Goal: Transaction & Acquisition: Purchase product/service

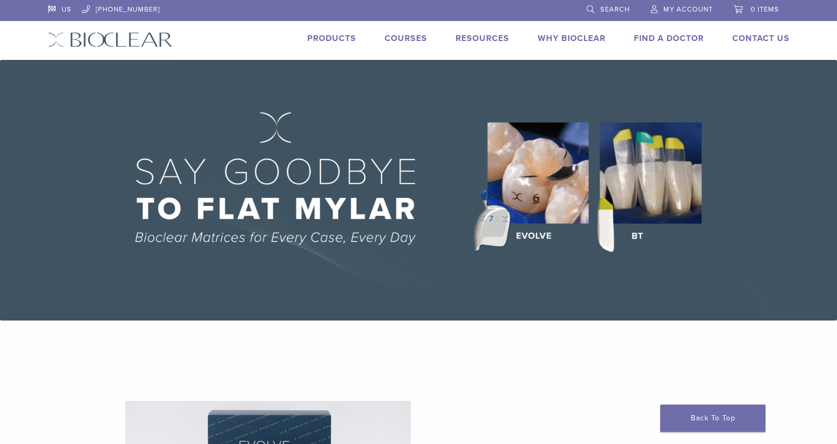
click at [343, 40] on link "Products" at bounding box center [331, 38] width 49 height 11
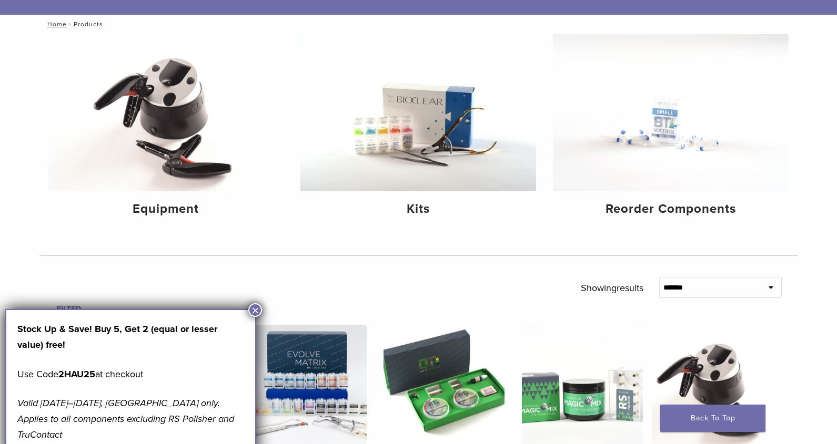
scroll to position [105, 0]
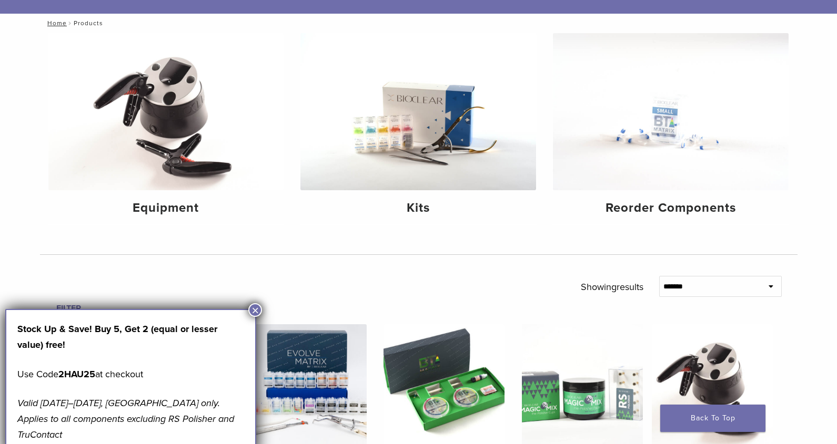
click at [254, 308] on button "×" at bounding box center [255, 310] width 14 height 14
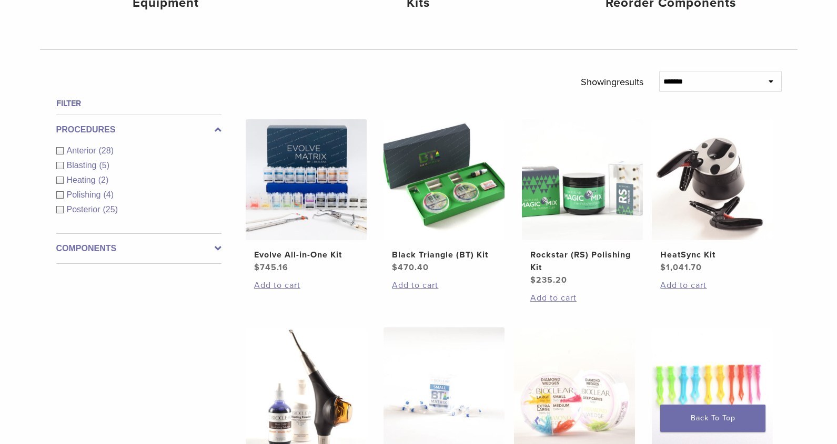
scroll to position [315, 0]
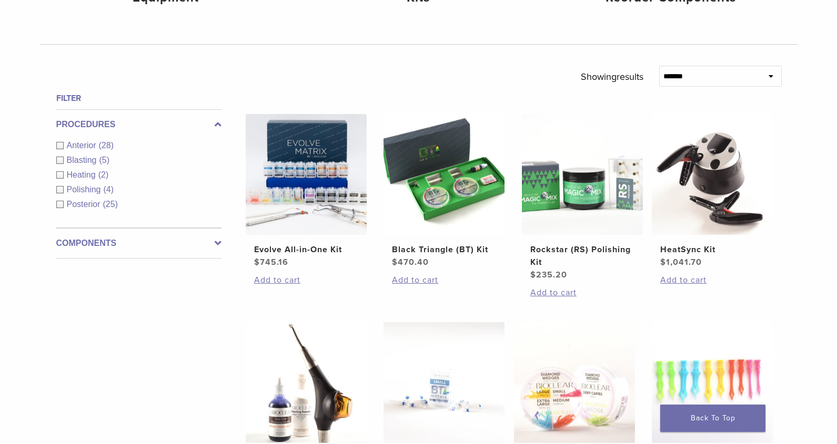
click at [59, 146] on div "Anterior (28)" at bounding box center [138, 145] width 165 height 13
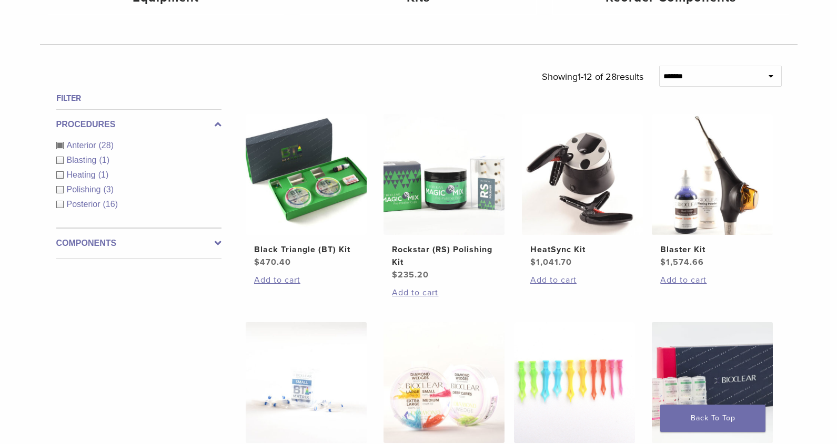
scroll to position [368, 0]
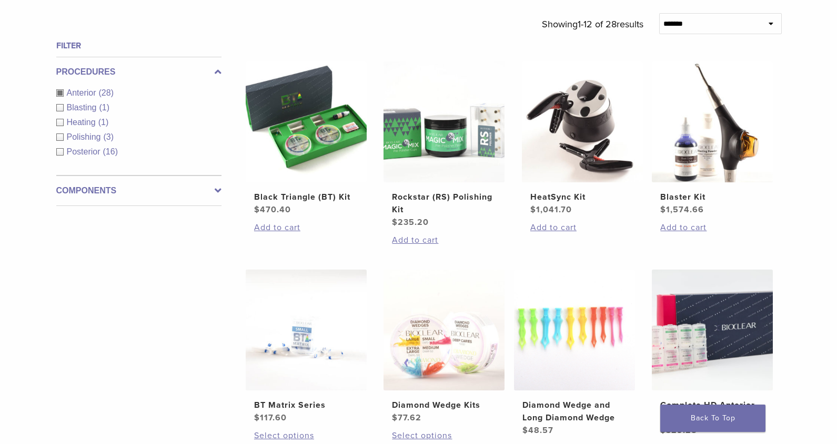
click at [216, 188] on icon at bounding box center [218, 191] width 7 height 13
click at [216, 188] on div "Other Components (2)" at bounding box center [138, 182] width 165 height 13
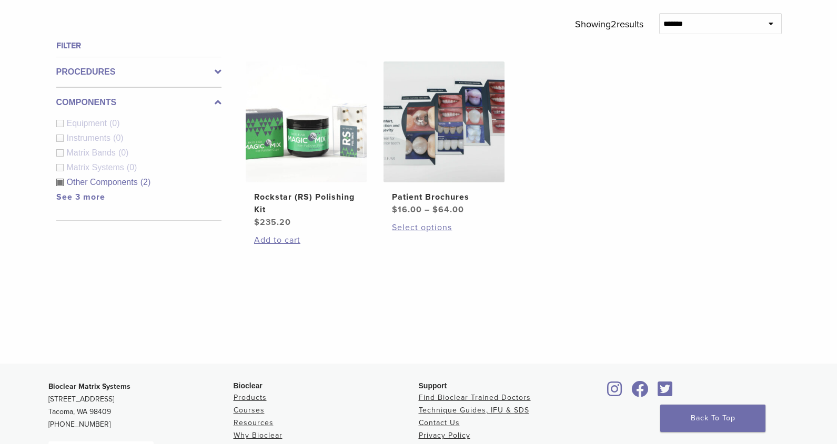
click at [59, 186] on div "Other Components (2)" at bounding box center [138, 182] width 165 height 13
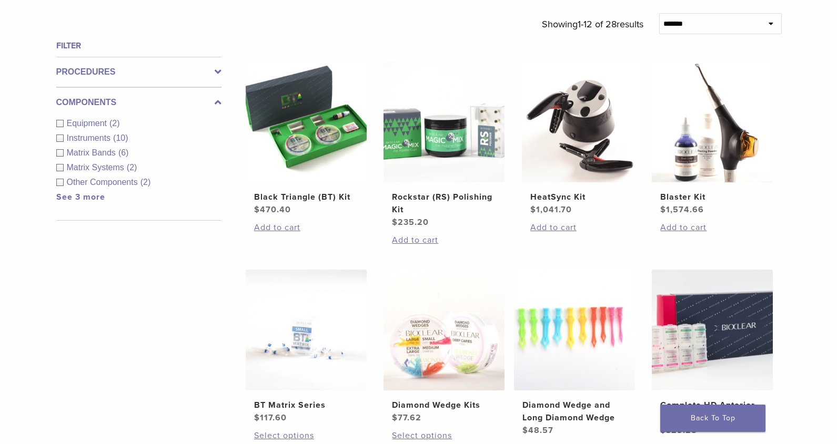
click at [217, 94] on div "Components Equipment (2) Instruments (10) Matrix Bands (6) Matrix Systems (2) O…" at bounding box center [138, 154] width 165 height 134
click at [218, 64] on div "Procedures Anterior (28) Blasting (1) Heating (1) Polishing (3) Posterior (16)" at bounding box center [138, 72] width 165 height 30
click at [220, 72] on icon at bounding box center [218, 72] width 7 height 13
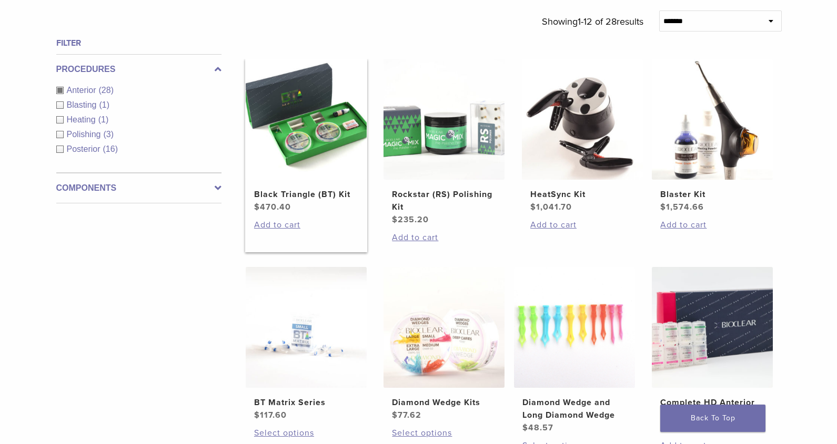
scroll to position [421, 0]
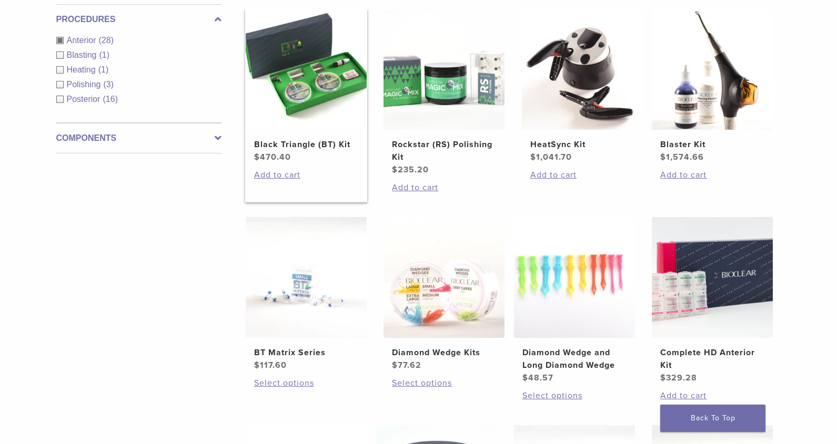
click at [312, 88] on img at bounding box center [306, 69] width 121 height 121
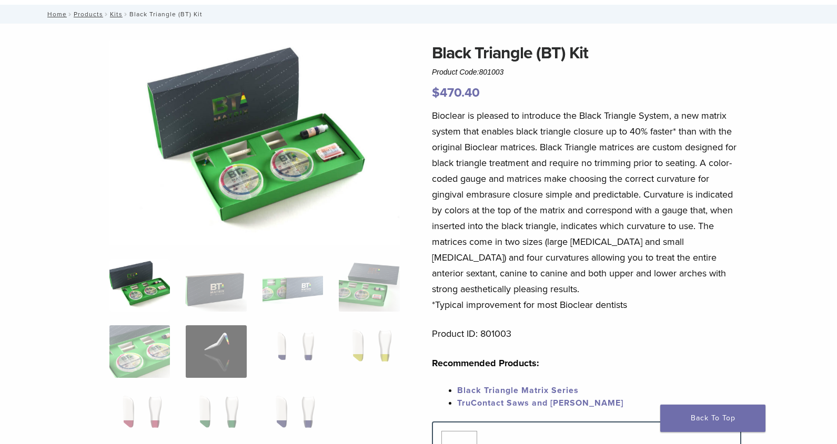
scroll to position [53, 0]
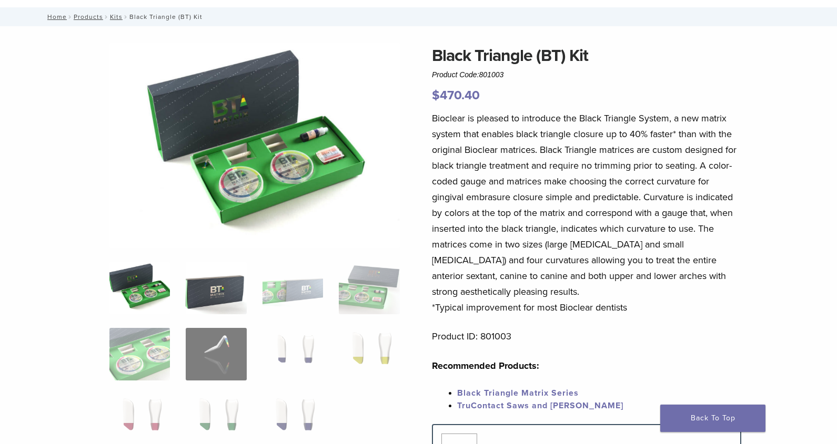
click at [199, 285] on img at bounding box center [216, 288] width 60 height 53
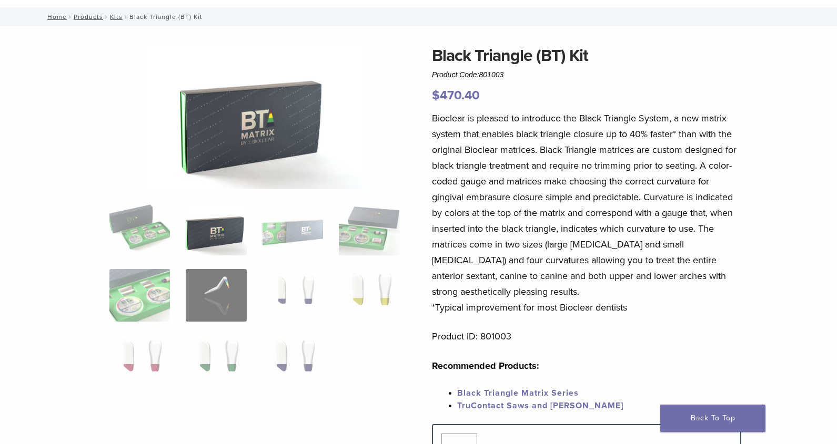
click at [260, 260] on ol at bounding box center [254, 302] width 306 height 199
click at [270, 242] on img at bounding box center [292, 229] width 60 height 53
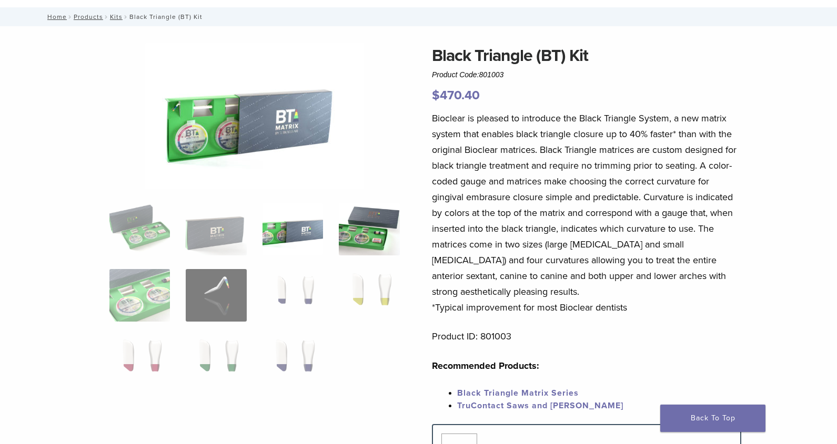
click at [355, 220] on img at bounding box center [369, 229] width 60 height 53
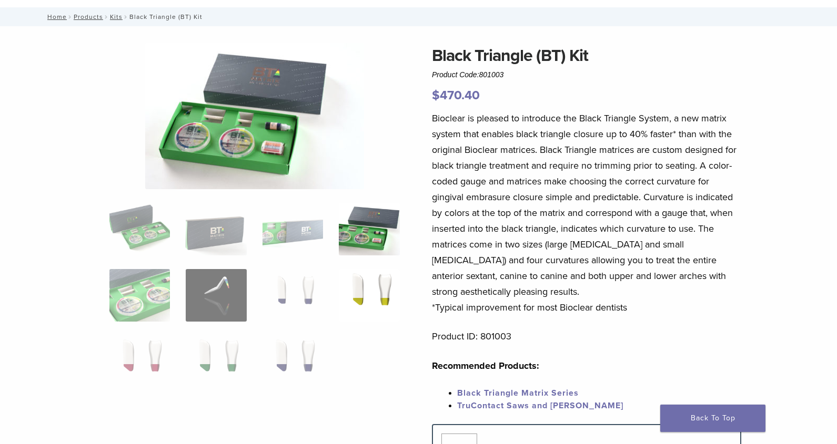
click at [393, 282] on img at bounding box center [369, 295] width 60 height 53
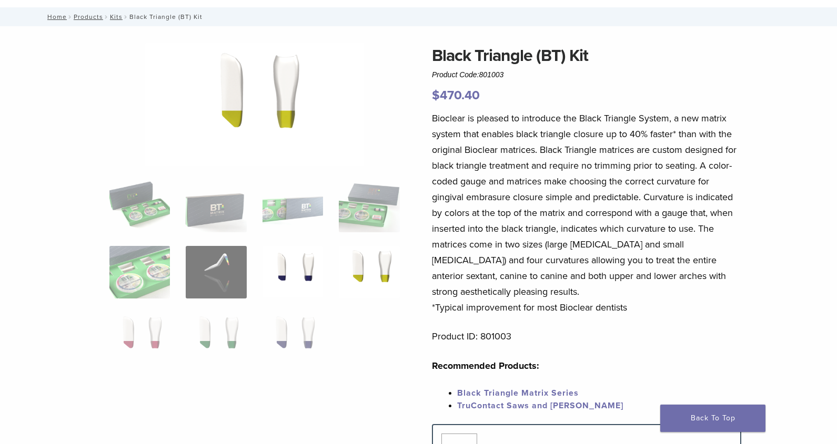
click at [274, 254] on img at bounding box center [292, 272] width 60 height 53
click at [180, 276] on ol at bounding box center [254, 279] width 306 height 199
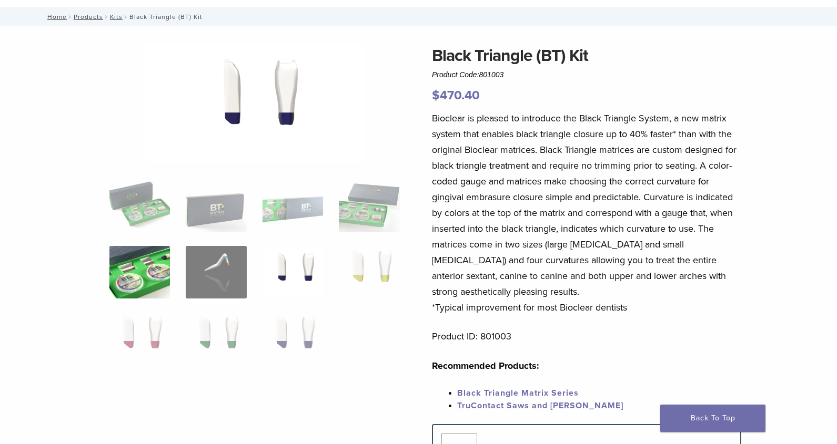
click at [129, 282] on img at bounding box center [139, 272] width 60 height 53
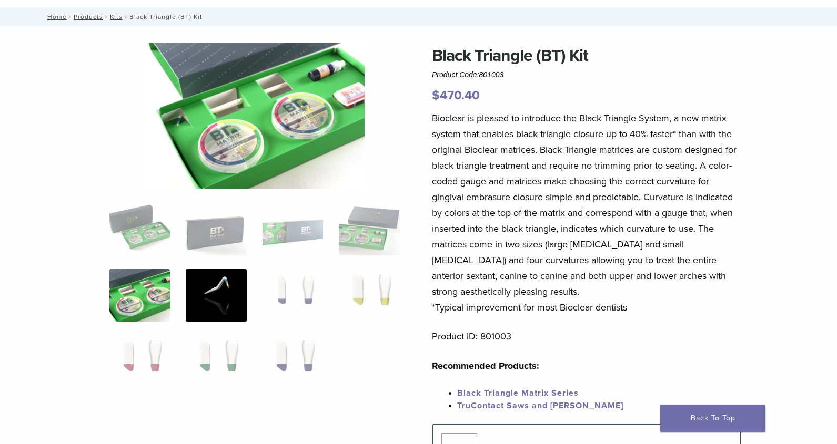
click at [212, 284] on img at bounding box center [216, 295] width 60 height 53
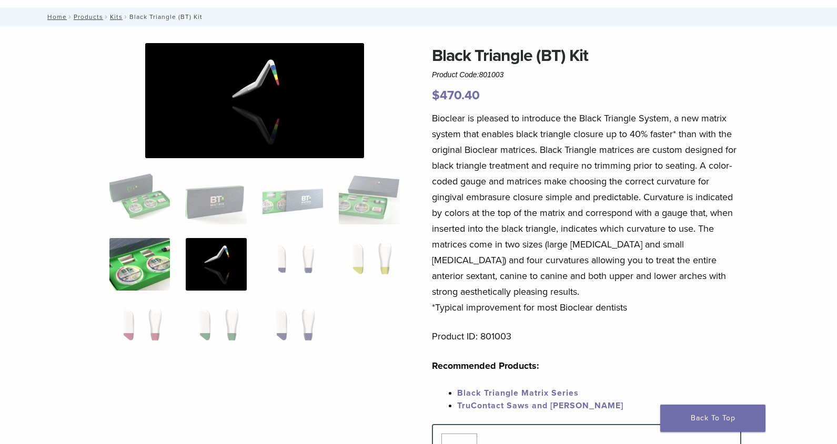
click at [130, 271] on img at bounding box center [139, 264] width 60 height 53
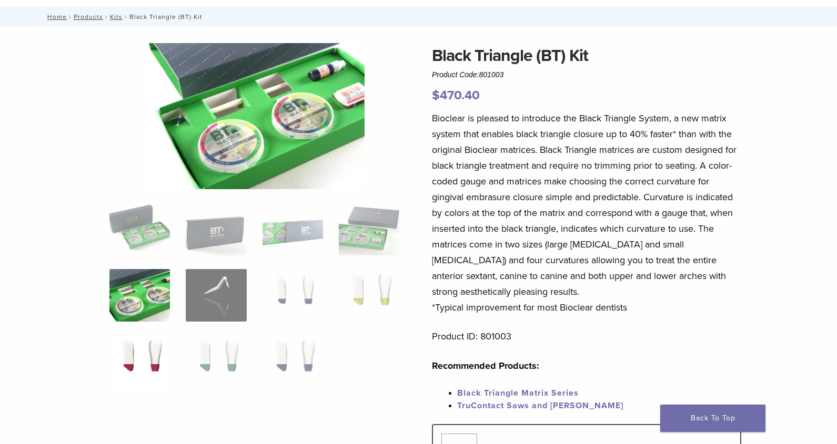
drag, startPoint x: 144, startPoint y: 364, endPoint x: 182, endPoint y: 344, distance: 43.5
click at [143, 364] on img at bounding box center [139, 361] width 60 height 53
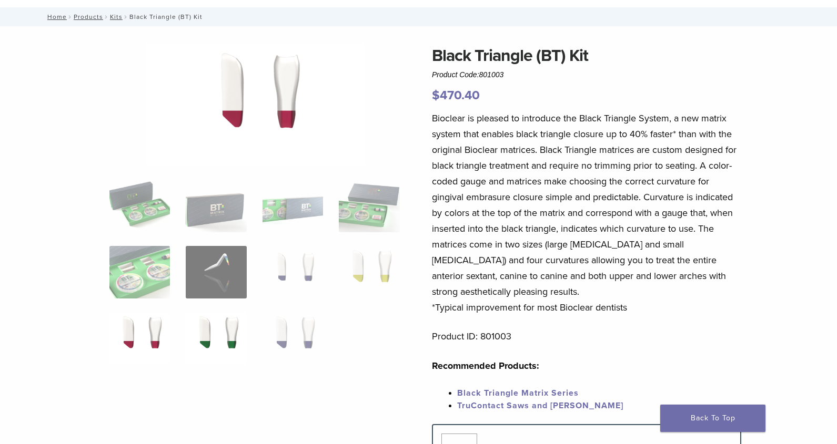
click at [215, 339] on img at bounding box center [216, 338] width 60 height 53
click at [285, 314] on img at bounding box center [292, 338] width 60 height 53
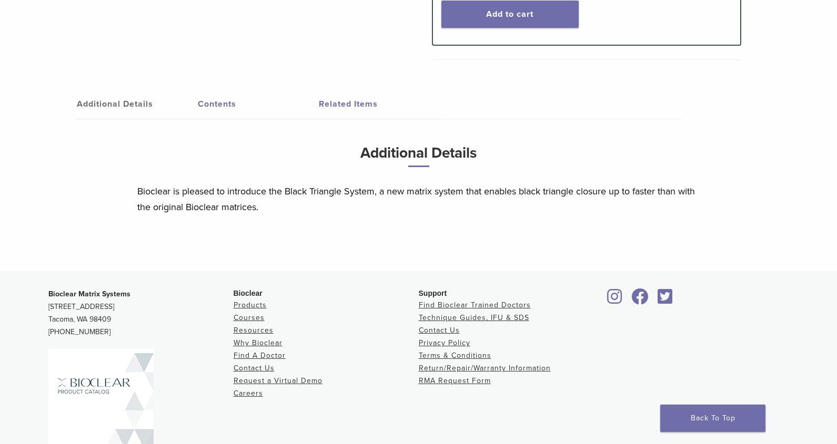
scroll to position [526, 0]
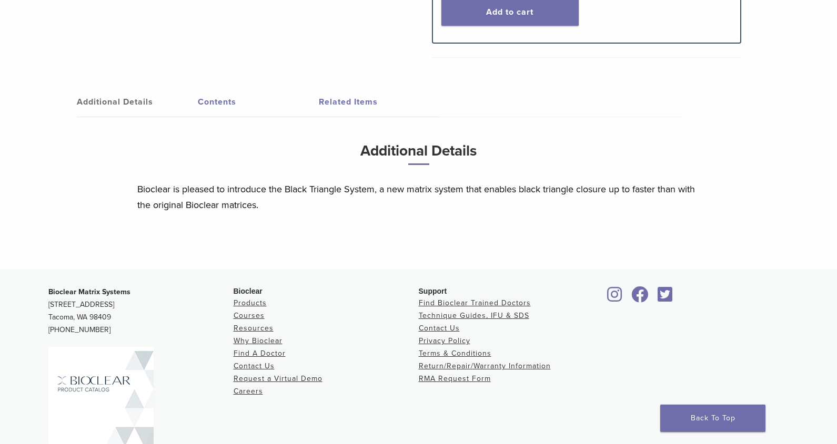
click at [210, 109] on link "Contents" at bounding box center [258, 101] width 121 height 29
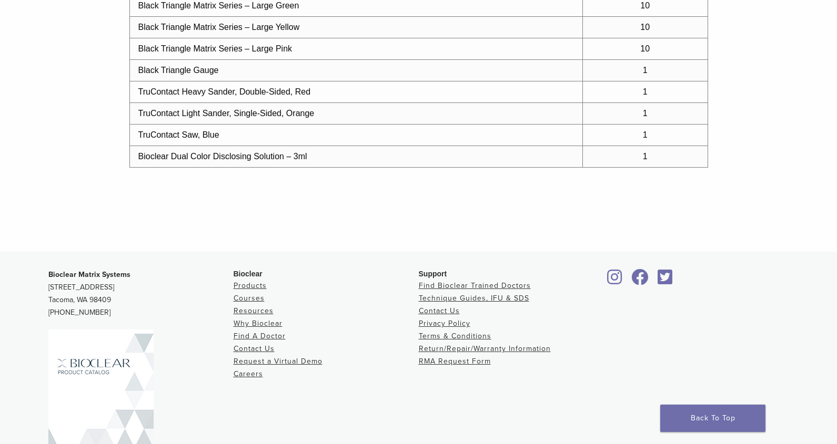
scroll to position [894, 0]
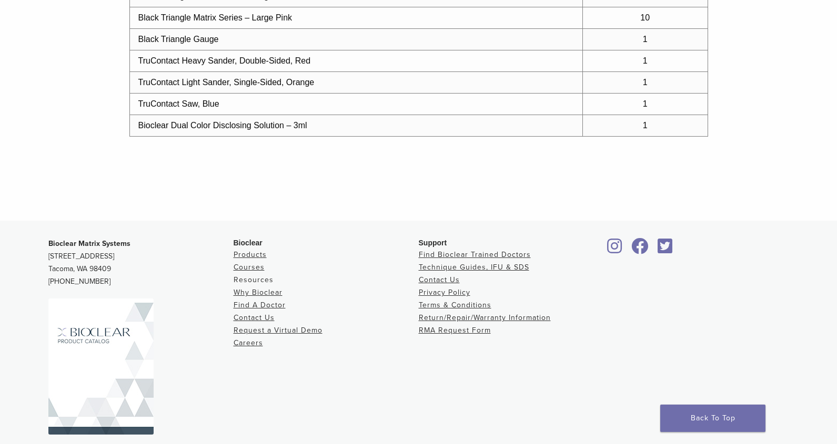
click at [241, 282] on link "Resources" at bounding box center [253, 280] width 40 height 9
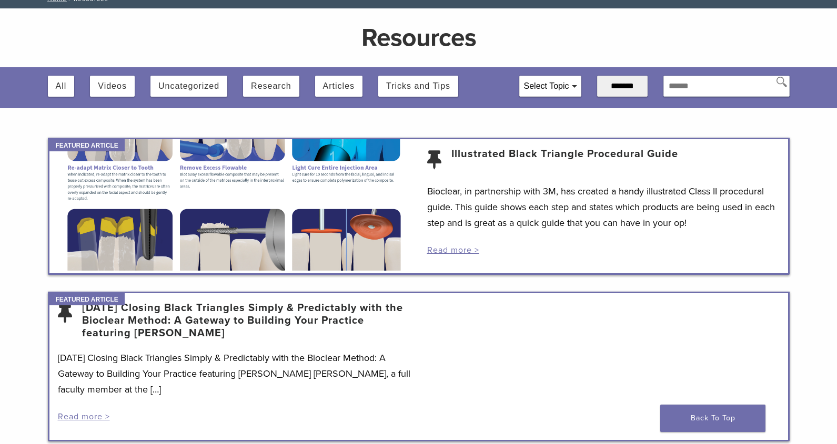
scroll to position [53, 0]
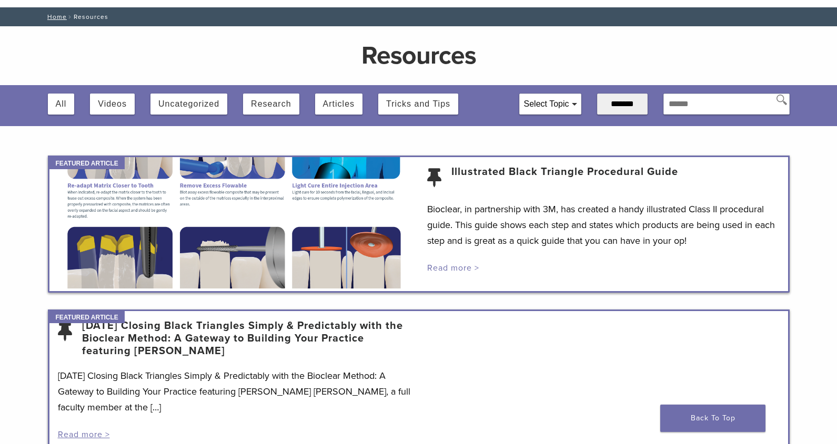
click at [442, 266] on link "Read more >" at bounding box center [453, 268] width 52 height 11
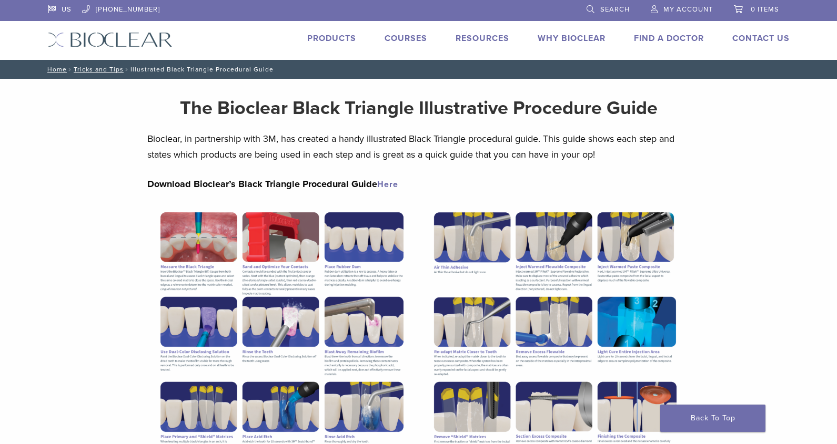
click at [384, 185] on link "Here" at bounding box center [387, 184] width 21 height 11
click at [324, 32] on li "Products" at bounding box center [331, 38] width 49 height 13
click at [327, 37] on link "Products" at bounding box center [331, 38] width 49 height 11
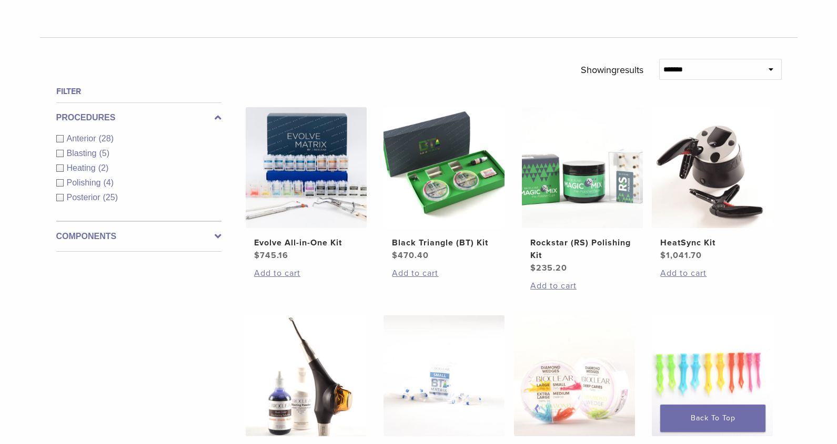
scroll to position [263, 0]
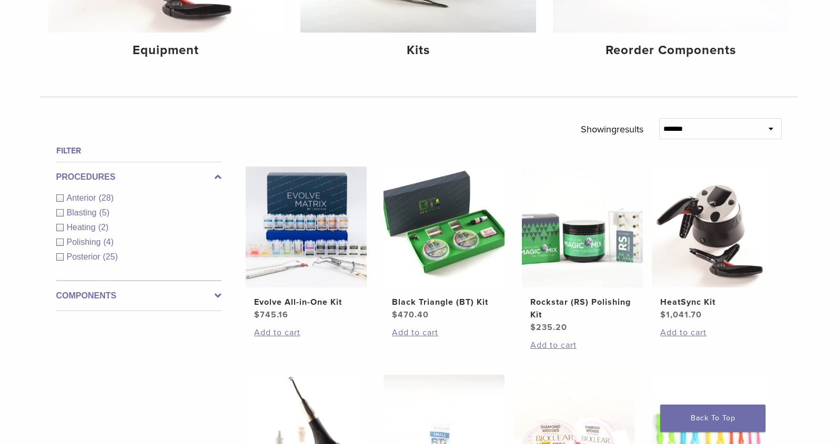
click at [63, 198] on div "Anterior (28)" at bounding box center [138, 198] width 165 height 13
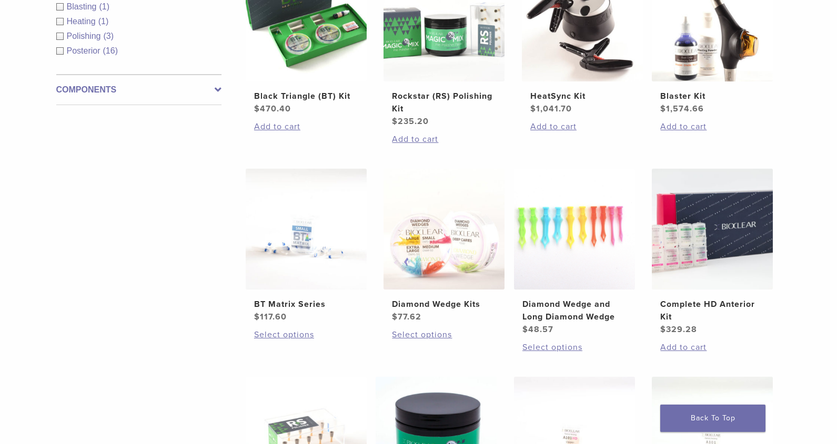
scroll to position [368, 0]
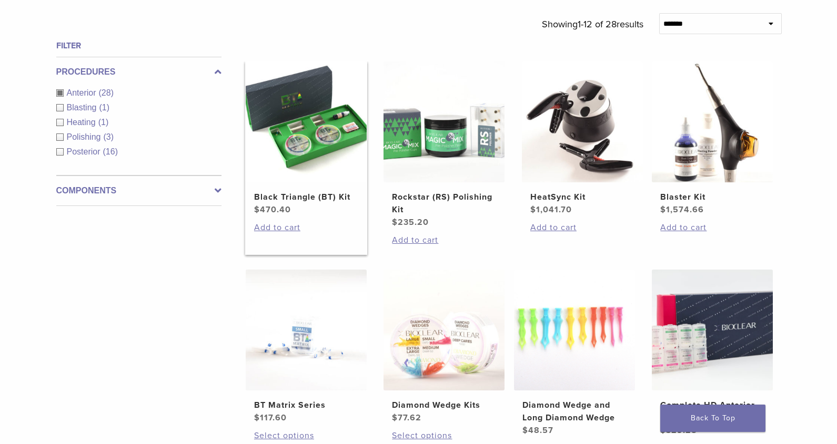
click at [329, 124] on img at bounding box center [306, 122] width 121 height 121
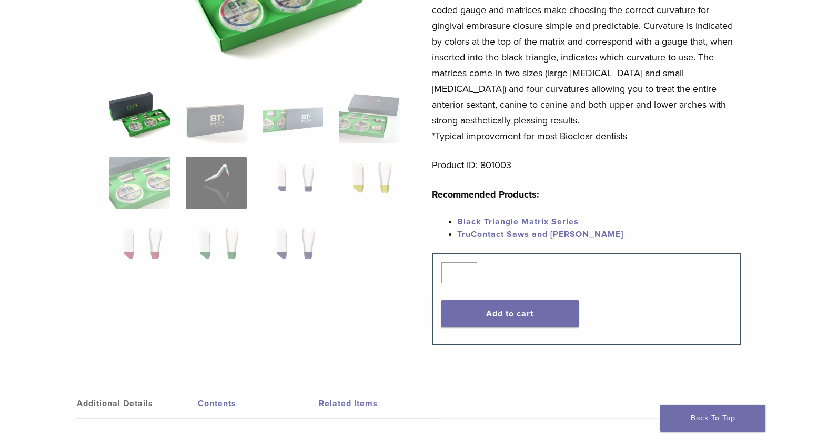
scroll to position [368, 0]
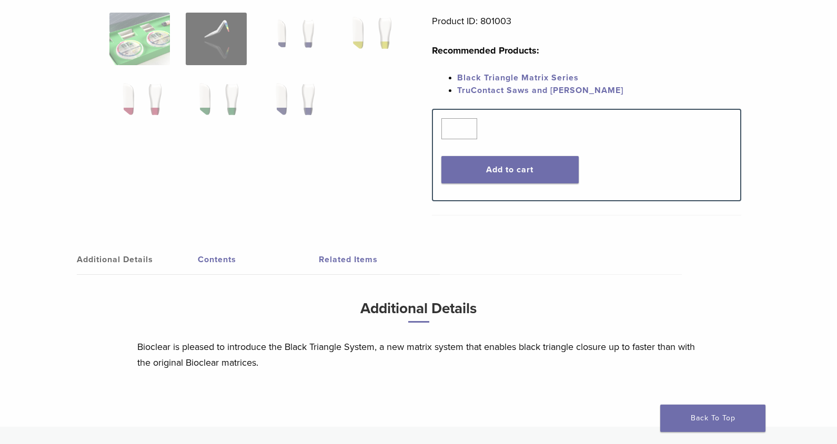
click at [200, 257] on link "Contents" at bounding box center [258, 259] width 121 height 29
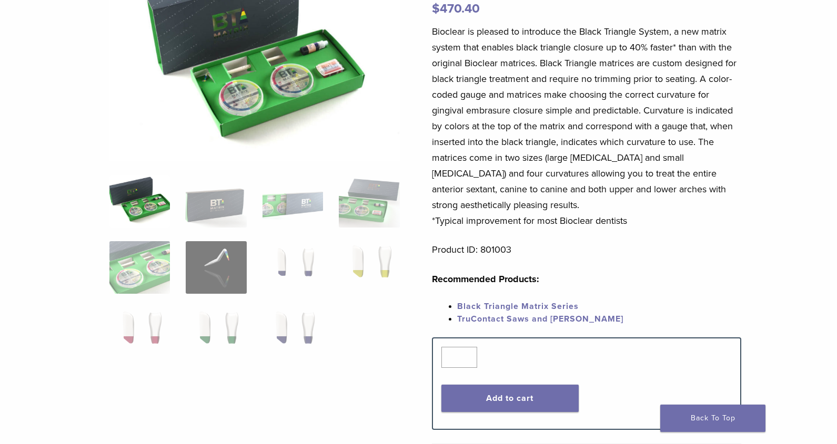
scroll to position [158, 0]
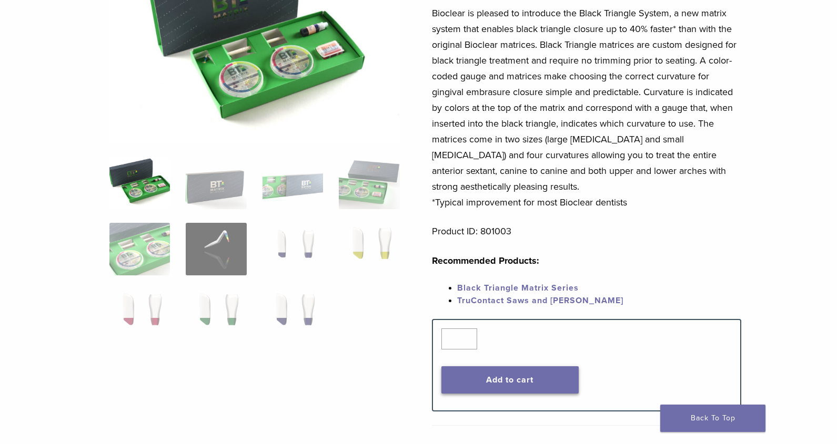
click at [486, 378] on button "Add to cart" at bounding box center [509, 379] width 137 height 27
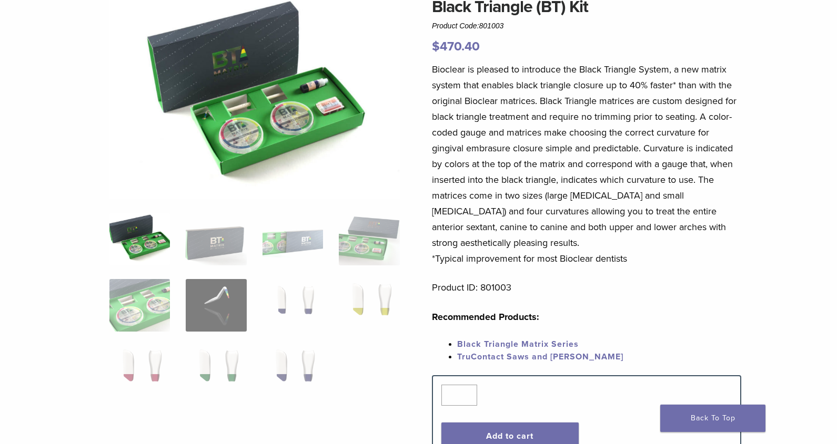
scroll to position [0, 0]
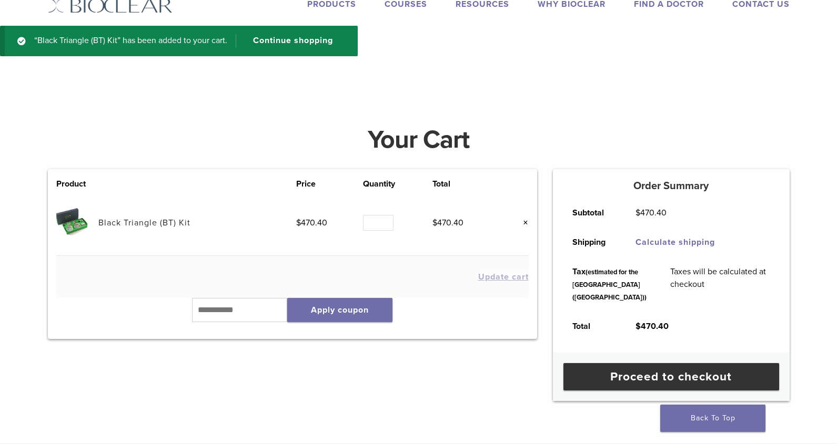
scroll to position [53, 0]
